Goal: Task Accomplishment & Management: Manage account settings

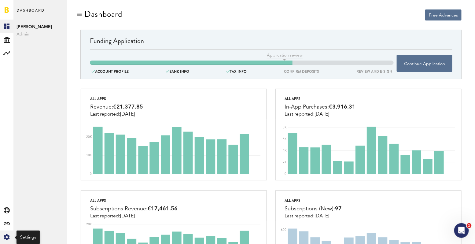
click at [8, 235] on icon "Created with Sketch." at bounding box center [7, 237] width 6 height 6
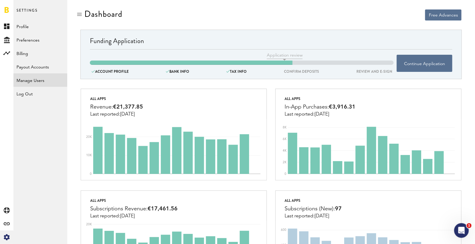
click at [41, 75] on link "Manage Users" at bounding box center [40, 79] width 54 height 13
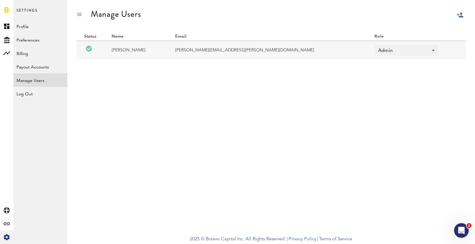
click at [475, 30] on div at bounding box center [475, 30] width 0 height 0
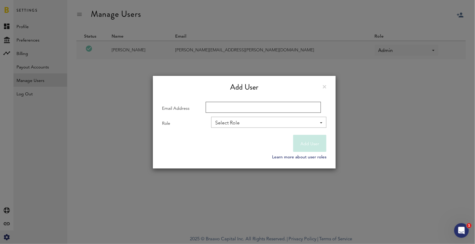
click at [256, 105] on input "Email Address" at bounding box center [263, 107] width 115 height 11
paste input "[PERSON_NAME][EMAIL_ADDRESS][PERSON_NAME][DOMAIN_NAME]"
type input "[PERSON_NAME][EMAIL_ADDRESS][PERSON_NAME][DOMAIN_NAME]"
click at [250, 124] on div "Select Role" at bounding box center [265, 123] width 101 height 10
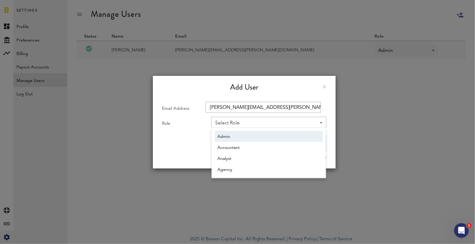
click at [247, 134] on span "Admin" at bounding box center [268, 136] width 103 height 10
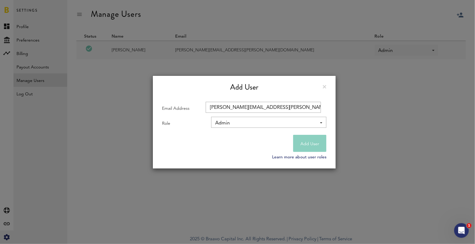
click at [302, 143] on button "Add User" at bounding box center [309, 143] width 33 height 17
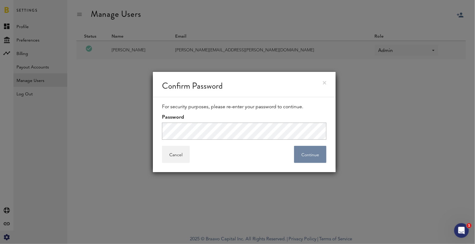
click at [311, 156] on button "Continue" at bounding box center [310, 154] width 32 height 17
